Goal: Browse casually

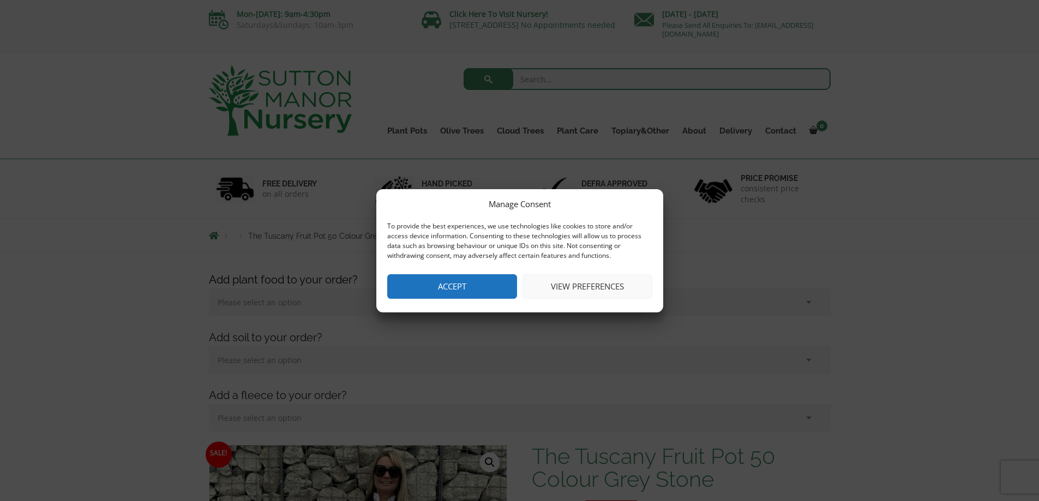
click at [598, 283] on button "View preferences" at bounding box center [587, 286] width 130 height 25
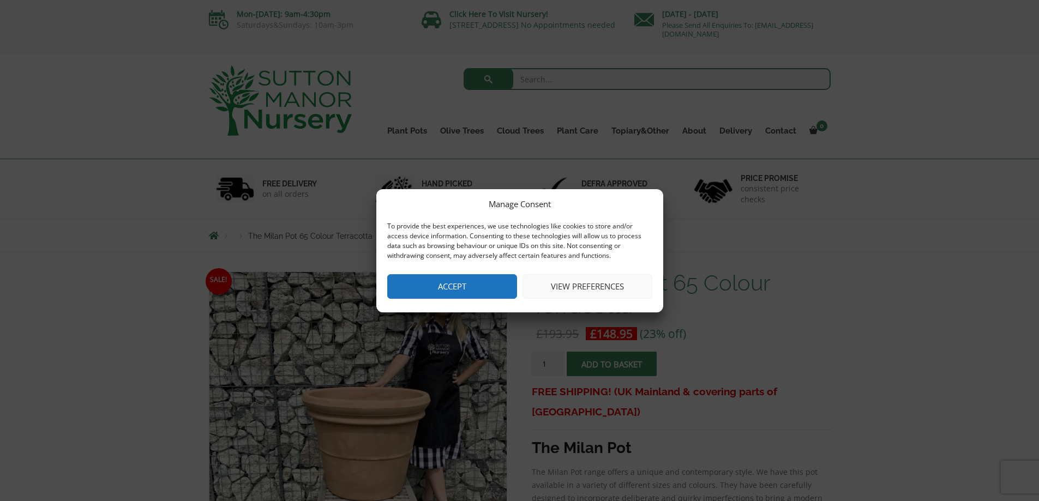
click at [576, 282] on button "View preferences" at bounding box center [587, 286] width 130 height 25
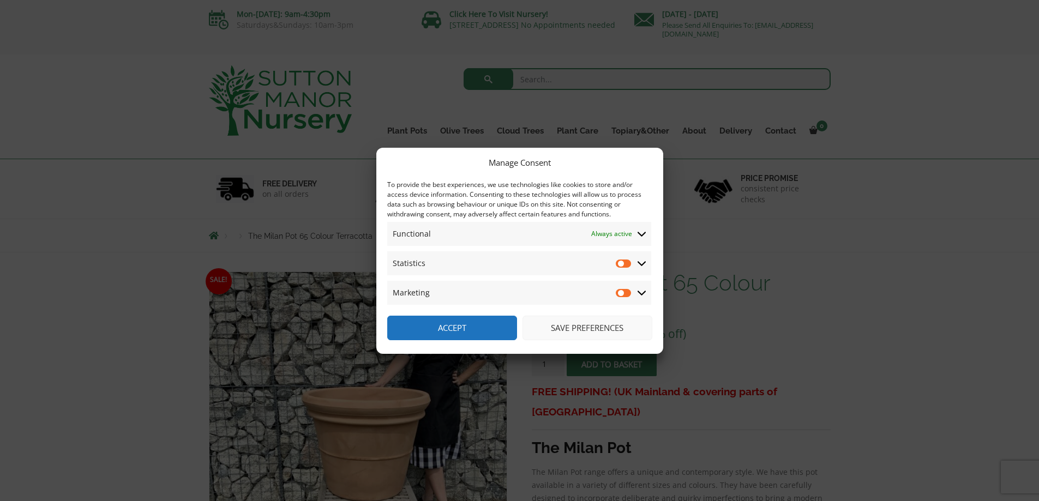
click at [452, 323] on button "Accept" at bounding box center [452, 328] width 130 height 25
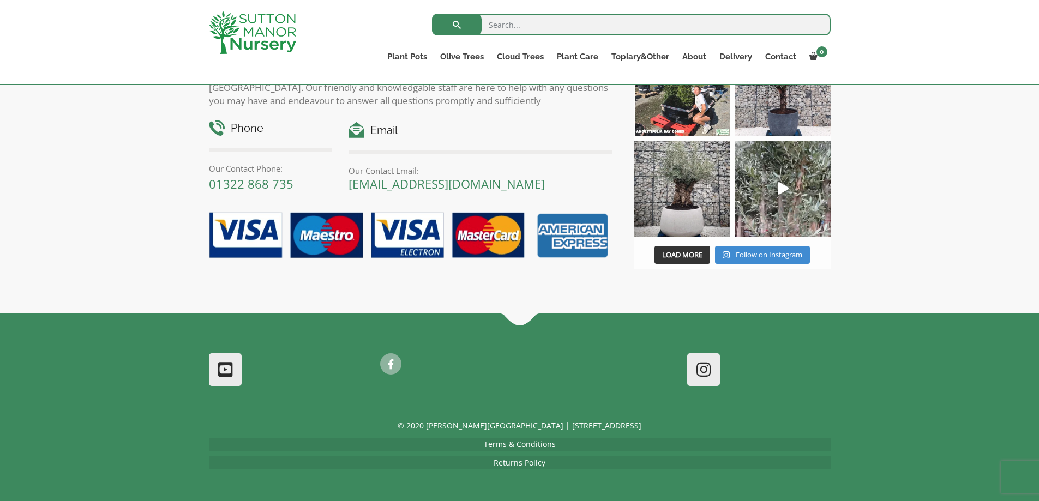
scroll to position [1209, 0]
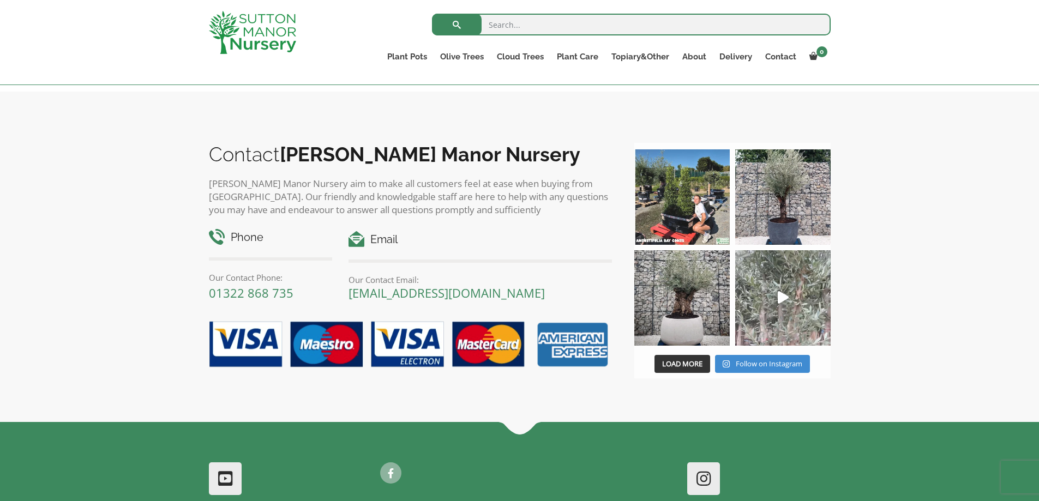
click at [780, 291] on icon "Play" at bounding box center [782, 297] width 11 height 13
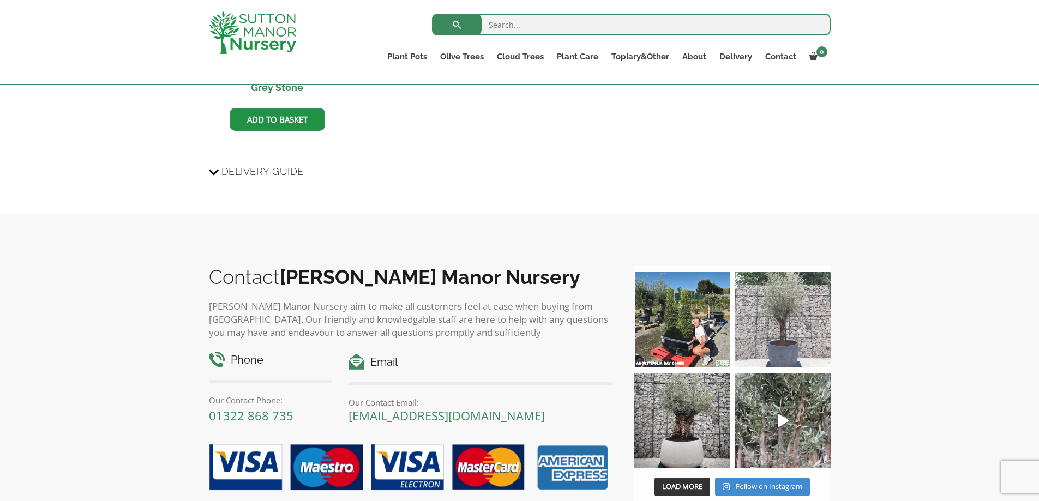
scroll to position [1398, 0]
